Goal: Information Seeking & Learning: Check status

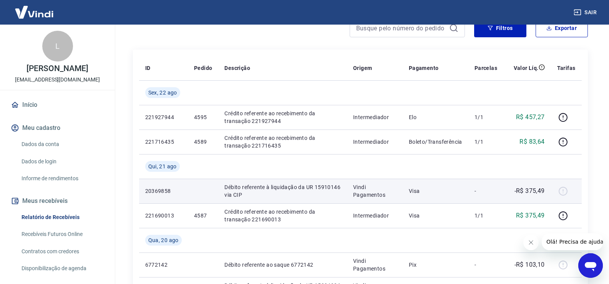
scroll to position [115, 0]
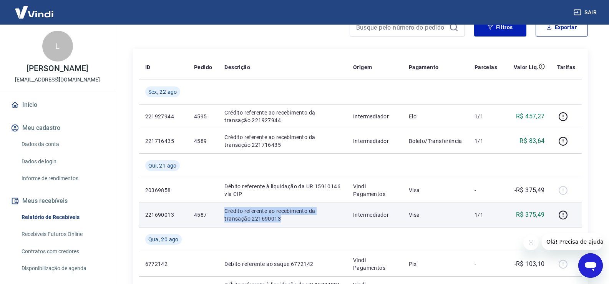
drag, startPoint x: 220, startPoint y: 209, endPoint x: 254, endPoint y: 220, distance: 35.7
click at [254, 220] on td "Crédito referente ao recebimento da transação 221690013" at bounding box center [282, 214] width 129 height 25
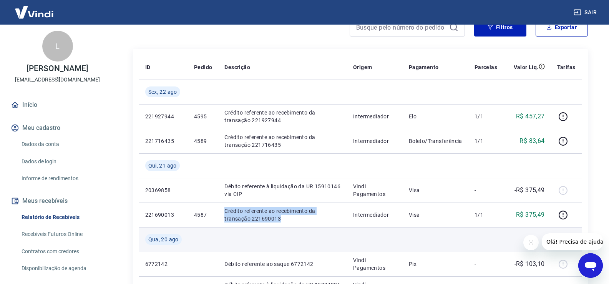
copy p "Crédito referente ao recebimento da transação 221690013"
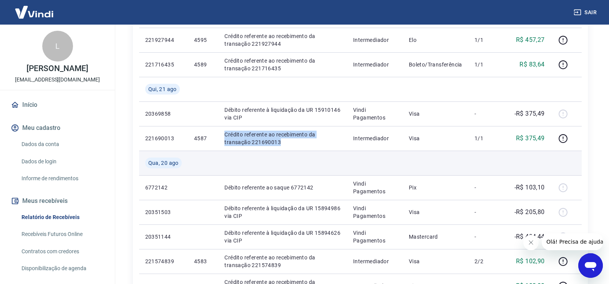
scroll to position [192, 0]
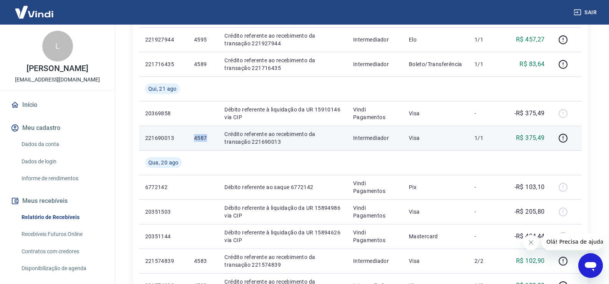
drag, startPoint x: 193, startPoint y: 135, endPoint x: 206, endPoint y: 138, distance: 13.0
click at [206, 138] on p "4587" at bounding box center [203, 138] width 18 height 8
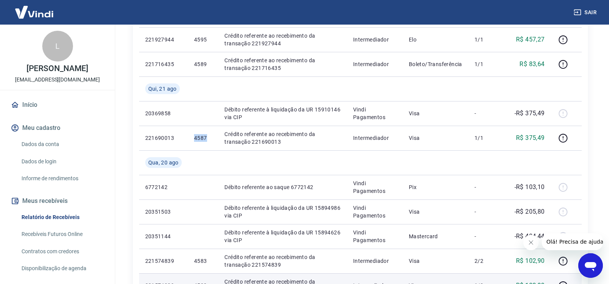
copy p "4587"
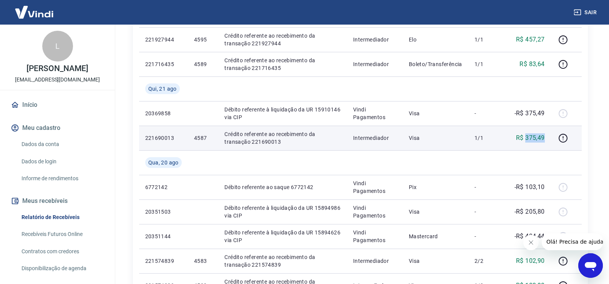
drag, startPoint x: 545, startPoint y: 138, endPoint x: 526, endPoint y: 135, distance: 19.1
click at [526, 135] on p "R$ 375,49" at bounding box center [530, 137] width 29 height 9
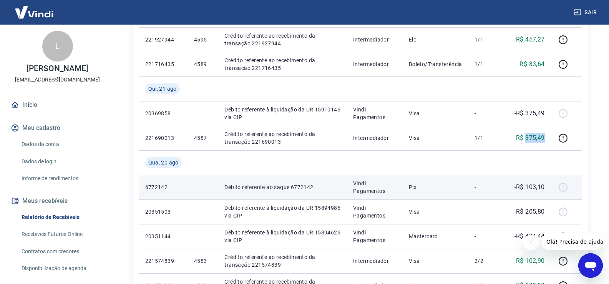
copy p "375,49"
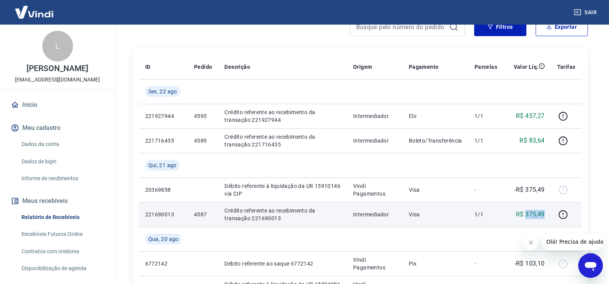
scroll to position [115, 0]
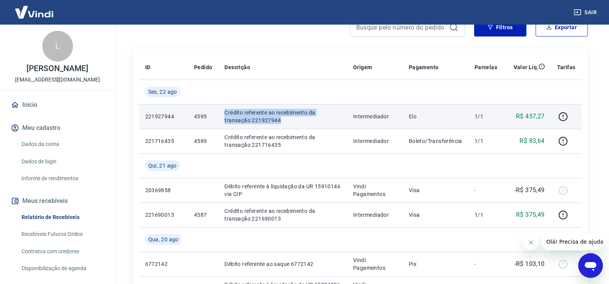
drag, startPoint x: 220, startPoint y: 108, endPoint x: 262, endPoint y: 119, distance: 43.3
click at [262, 119] on td "Crédito referente ao recebimento da transação 221927944" at bounding box center [282, 116] width 129 height 25
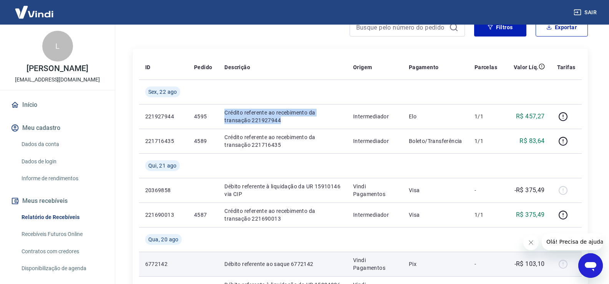
copy p "Crédito referente ao recebimento da transação 221927944"
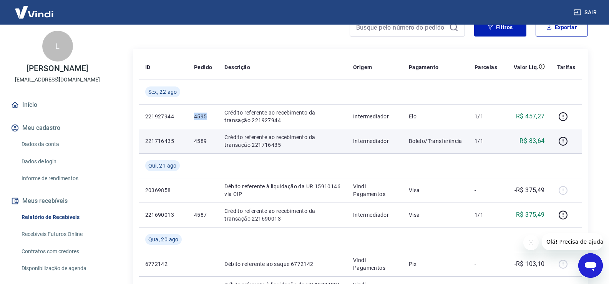
drag, startPoint x: 191, startPoint y: 114, endPoint x: 210, endPoint y: 129, distance: 23.8
click at [206, 114] on td "4595" at bounding box center [203, 116] width 30 height 25
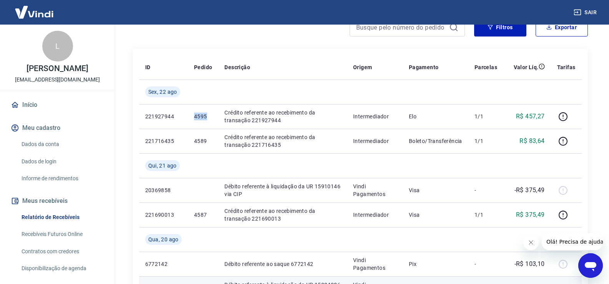
copy p "4595"
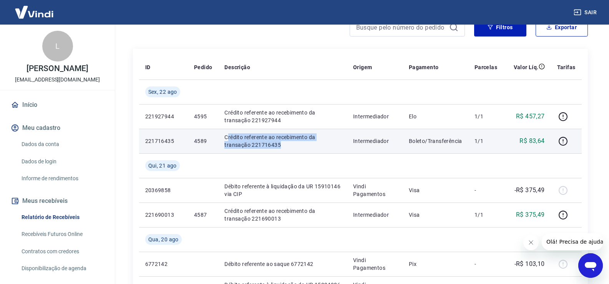
drag, startPoint x: 229, startPoint y: 135, endPoint x: 255, endPoint y: 146, distance: 28.2
click at [255, 146] on p "Crédito referente ao recebimento da transação 221716435" at bounding box center [282, 140] width 116 height 15
click at [238, 140] on p "Crédito referente ao recebimento da transação 221716435" at bounding box center [282, 140] width 116 height 15
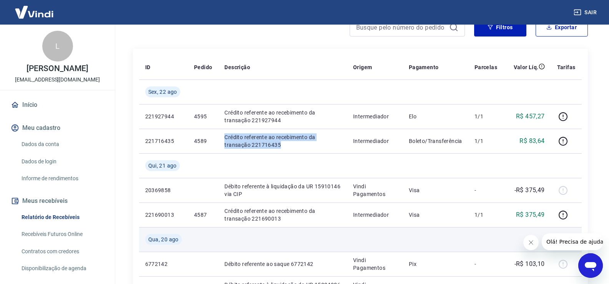
drag, startPoint x: 223, startPoint y: 136, endPoint x: 244, endPoint y: 231, distance: 97.5
click at [253, 146] on td "Crédito referente ao recebimento da transação 221716435" at bounding box center [282, 141] width 129 height 25
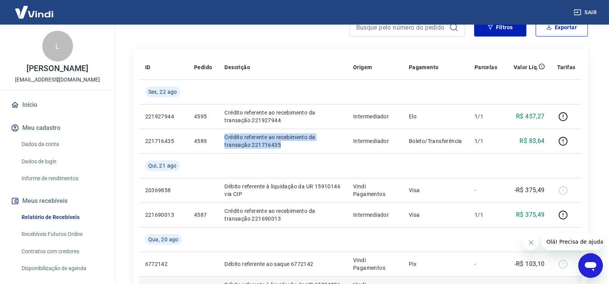
copy p "Crédito referente ao recebimento da transação 221716435"
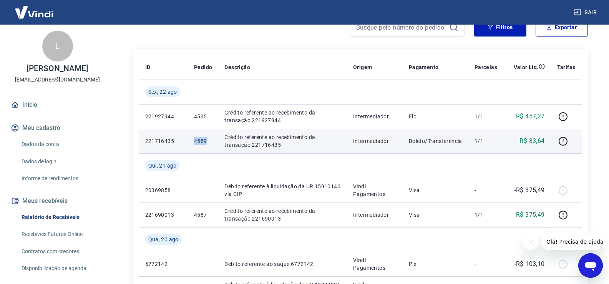
drag, startPoint x: 194, startPoint y: 139, endPoint x: 207, endPoint y: 141, distance: 13.3
click at [207, 141] on p "4589" at bounding box center [203, 141] width 18 height 8
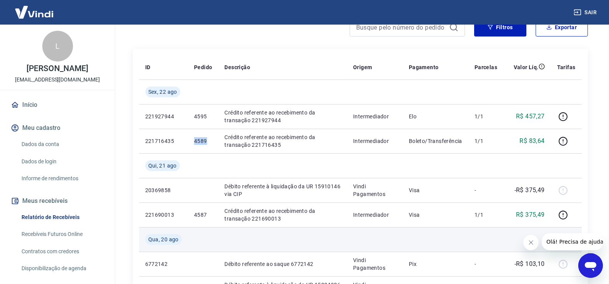
copy p "4589"
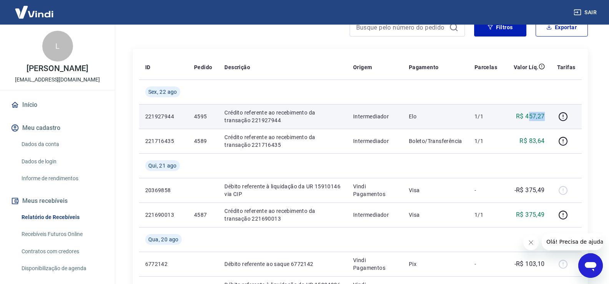
drag, startPoint x: 548, startPoint y: 115, endPoint x: 528, endPoint y: 116, distance: 20.0
click at [528, 116] on td "R$ 457,27" at bounding box center [527, 116] width 48 height 25
copy p "457,27"
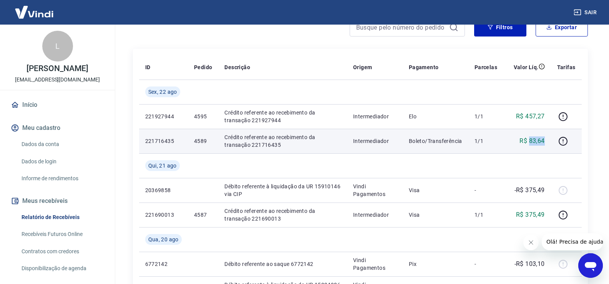
drag, startPoint x: 546, startPoint y: 141, endPoint x: 530, endPoint y: 140, distance: 15.4
click at [530, 140] on td "R$ 83,64" at bounding box center [527, 141] width 48 height 25
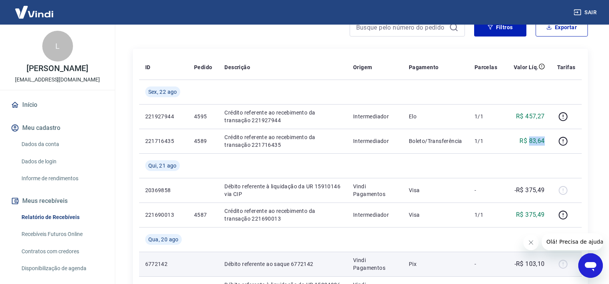
copy p "83,64"
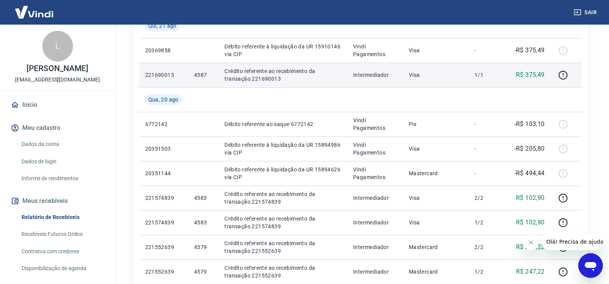
scroll to position [269, 0]
